Goal: Check status: Check status

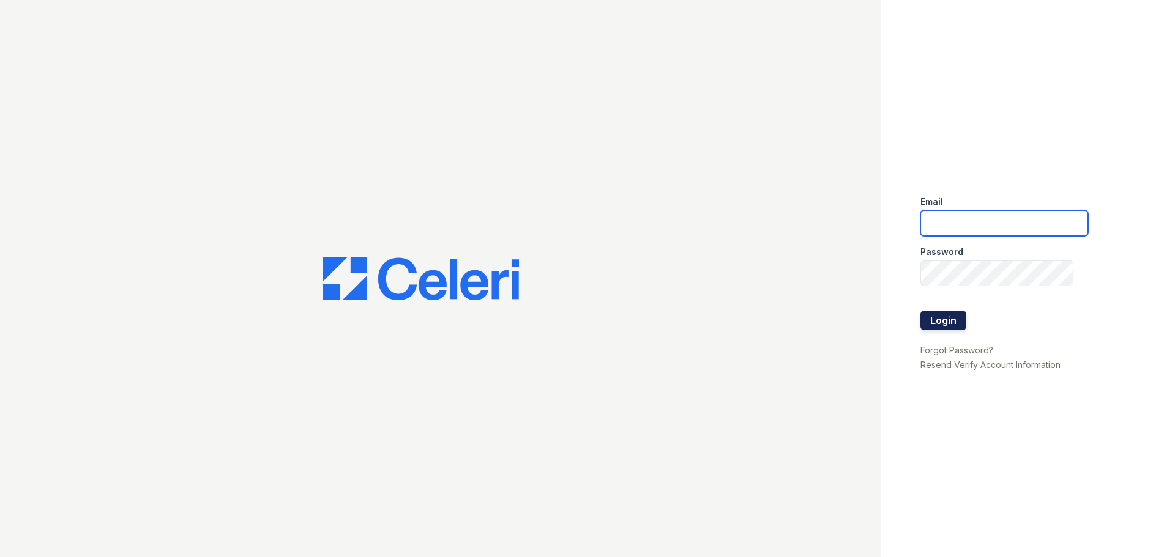
type input "arriveupperkirby@trinity-pm.com"
click at [943, 323] on button "Login" at bounding box center [943, 321] width 46 height 20
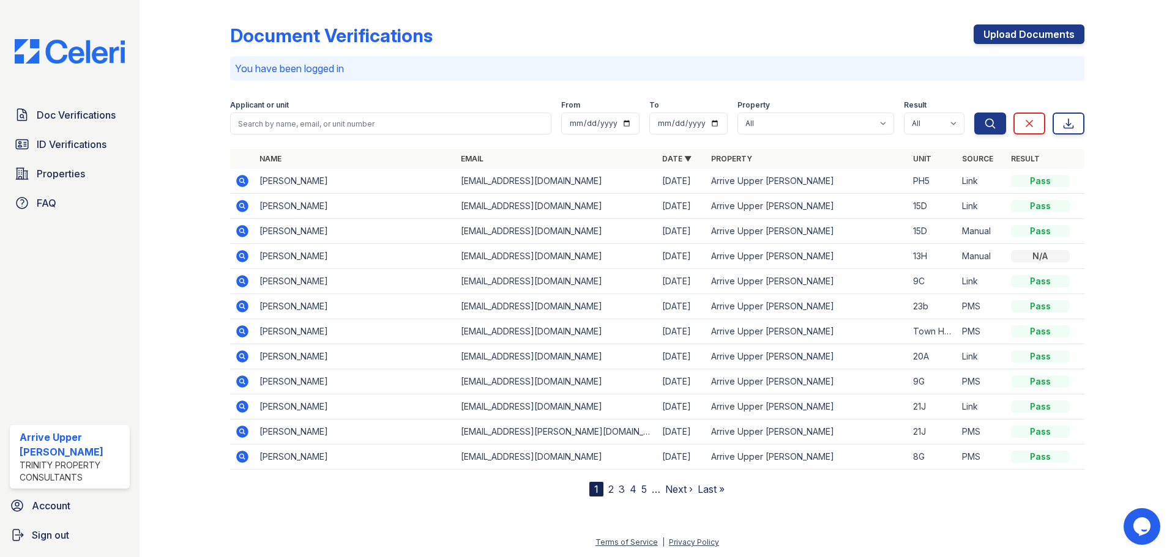
click at [196, 132] on div at bounding box center [194, 251] width 71 height 492
click at [79, 144] on span "ID Verifications" at bounding box center [72, 144] width 70 height 15
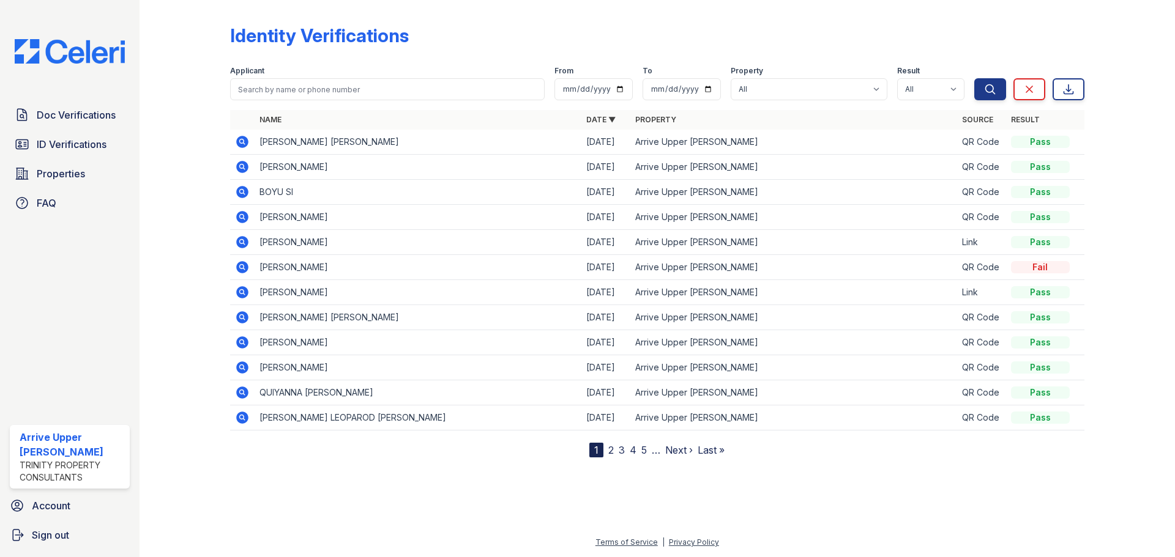
click at [186, 150] on div at bounding box center [194, 231] width 71 height 453
click at [243, 166] on icon at bounding box center [242, 167] width 15 height 15
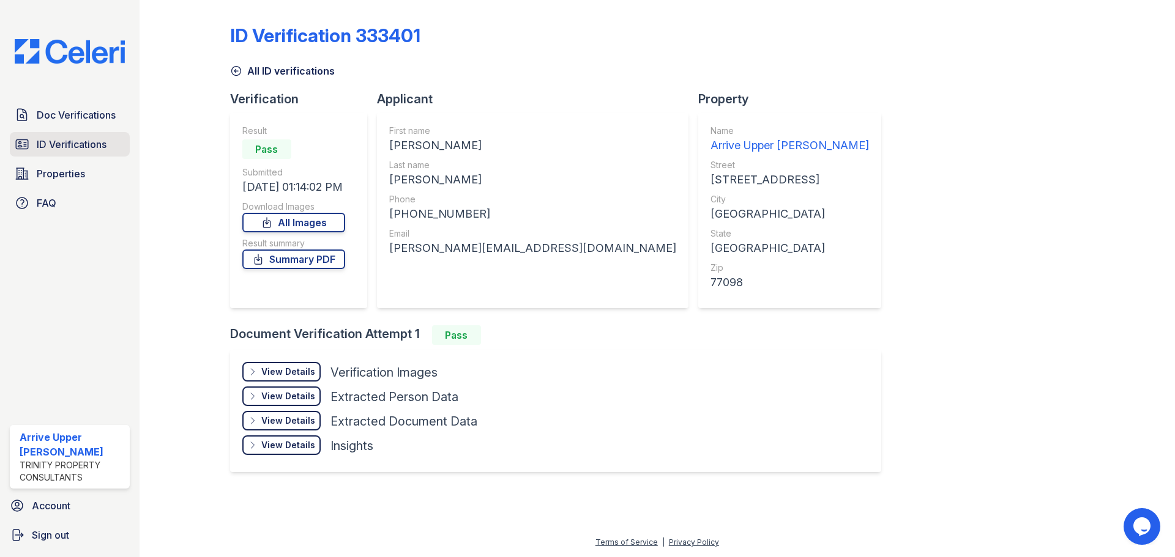
click at [78, 143] on span "ID Verifications" at bounding box center [72, 144] width 70 height 15
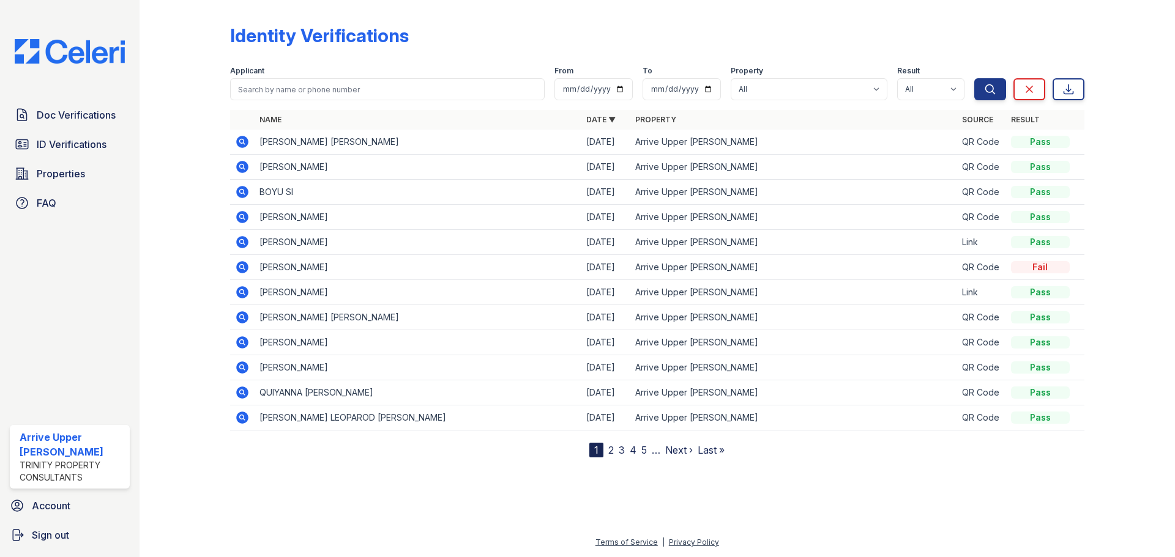
drag, startPoint x: 239, startPoint y: 141, endPoint x: 263, endPoint y: 135, distance: 24.8
click at [239, 141] on icon at bounding box center [242, 142] width 15 height 15
